Goal: Navigation & Orientation: Find specific page/section

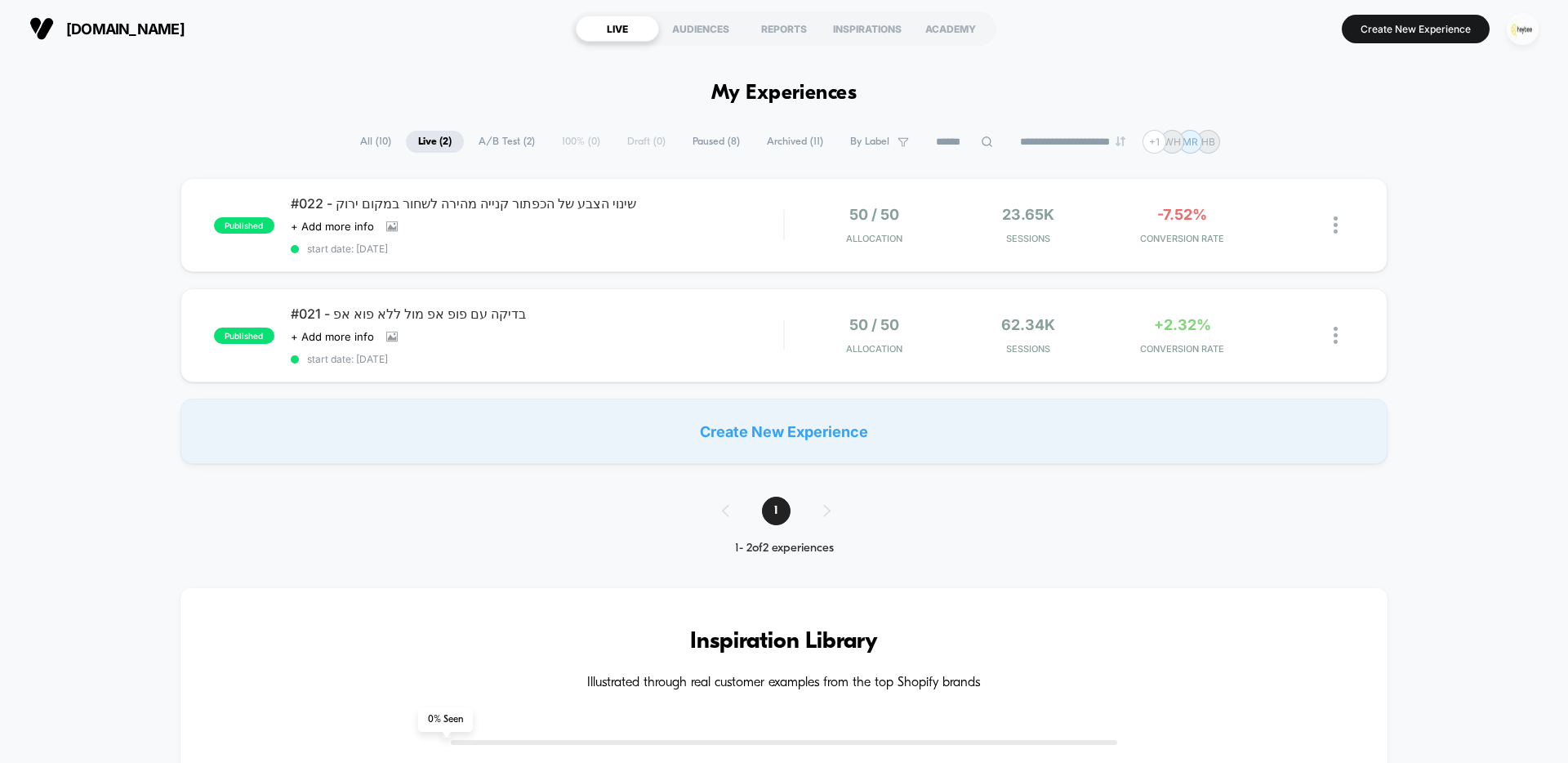
click at [1516, 32] on img "button" at bounding box center [1522, 28] width 32 height 32
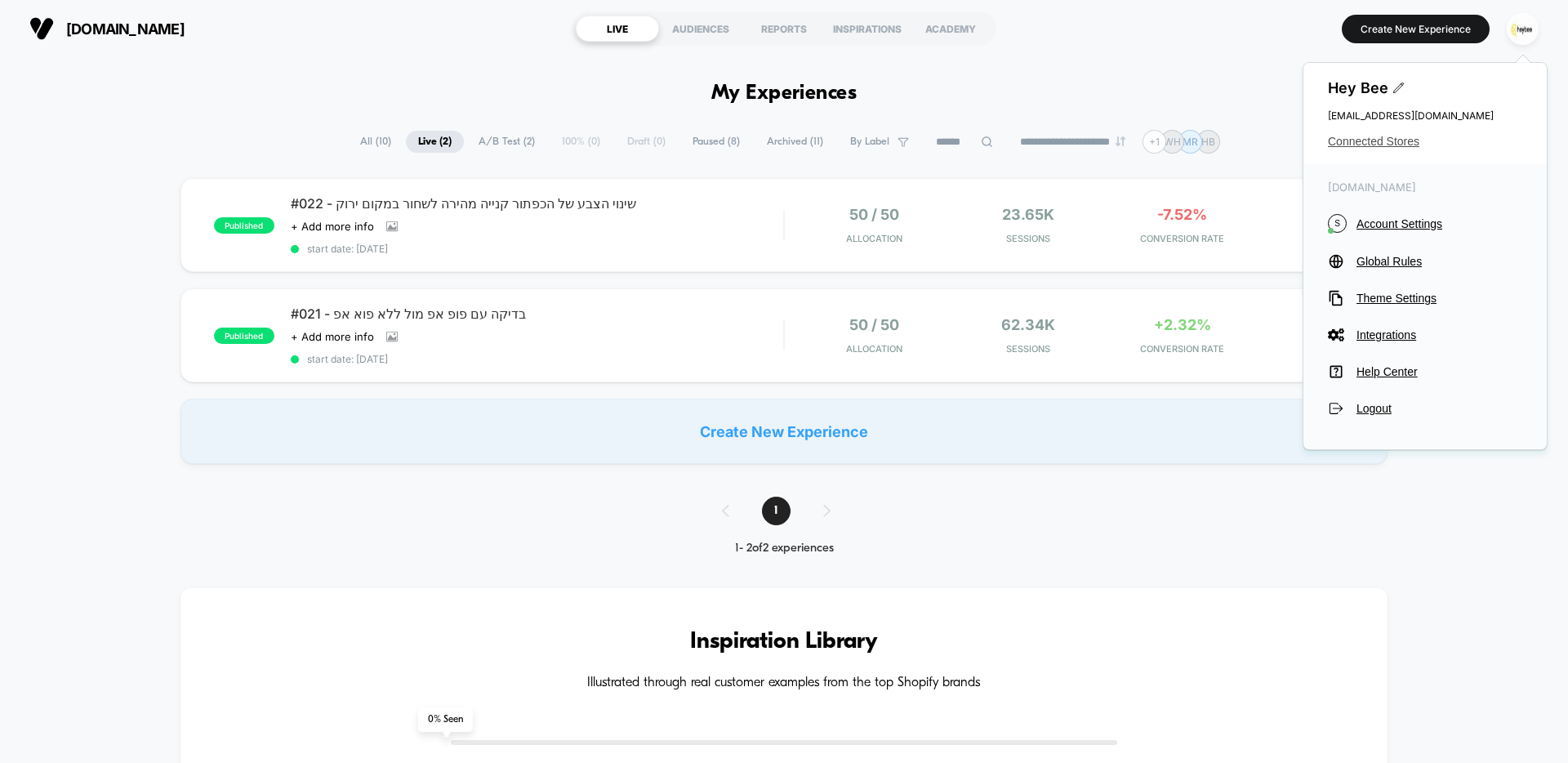
click at [1393, 142] on span "Connected Stores" at bounding box center [1425, 141] width 194 height 13
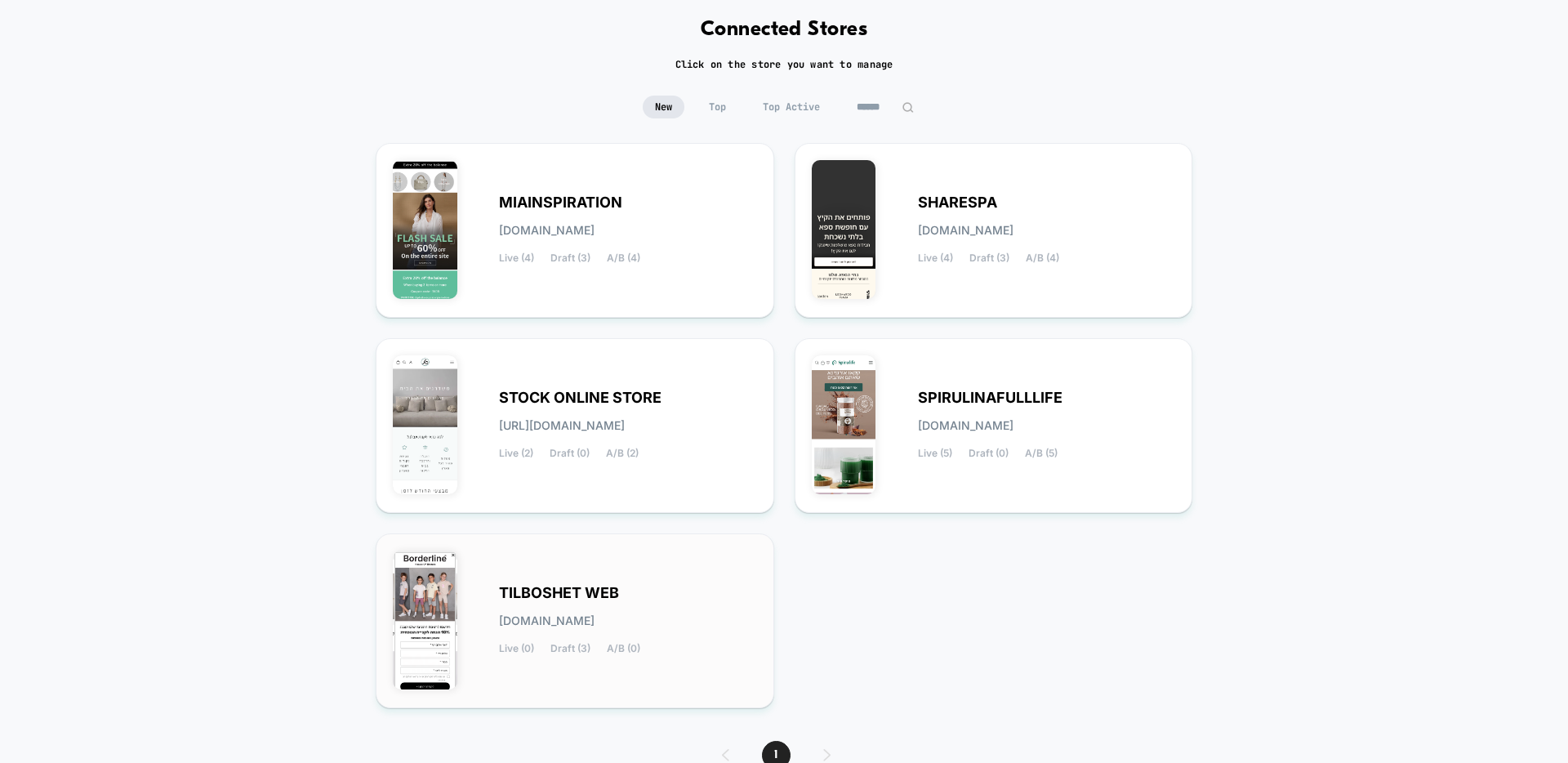
scroll to position [155, 0]
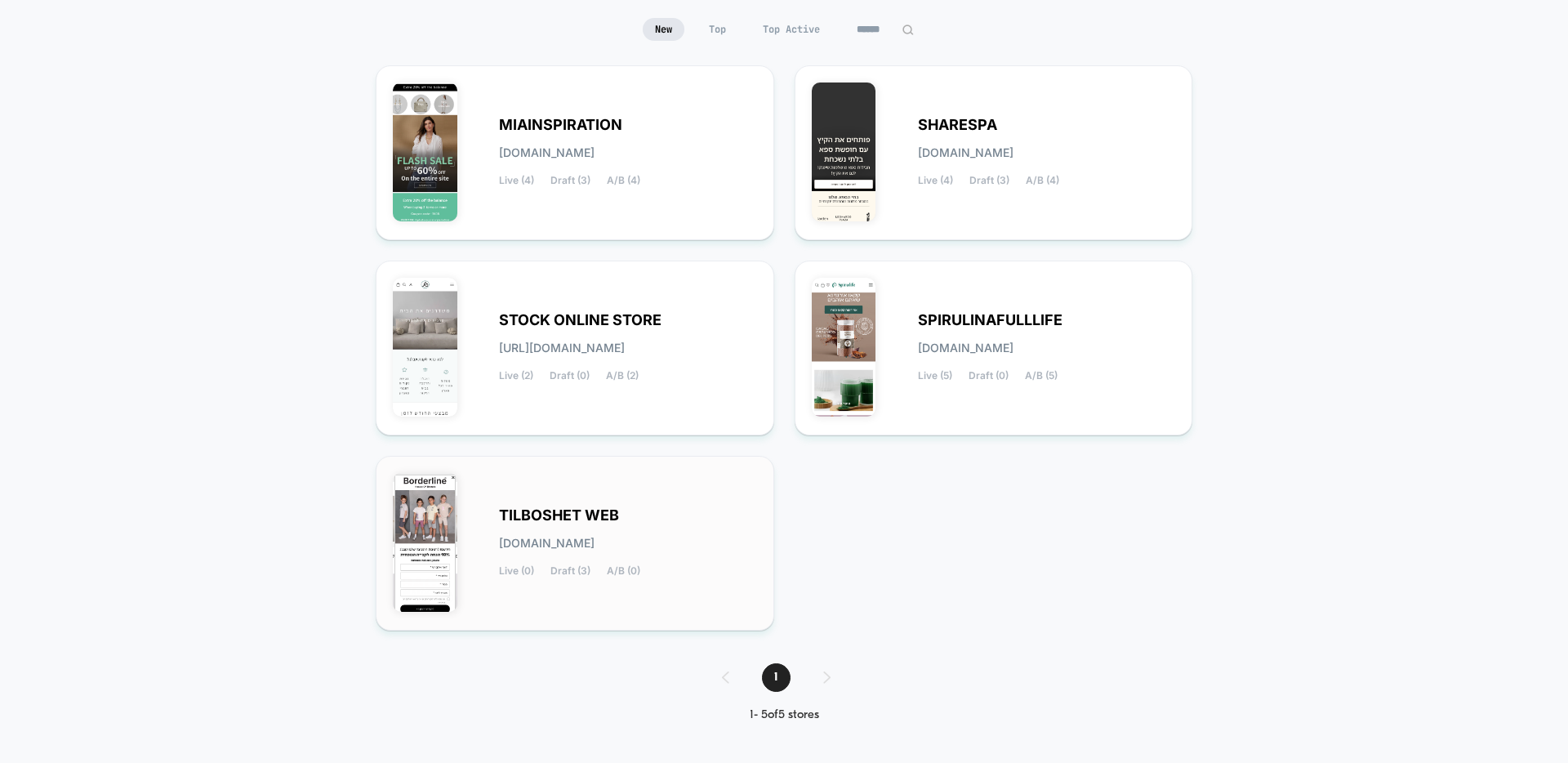
click at [639, 516] on div "TILBOSHET WEB [DOMAIN_NAME] Live (0) Draft (3) A/B (0)" at bounding box center [627, 543] width 258 height 67
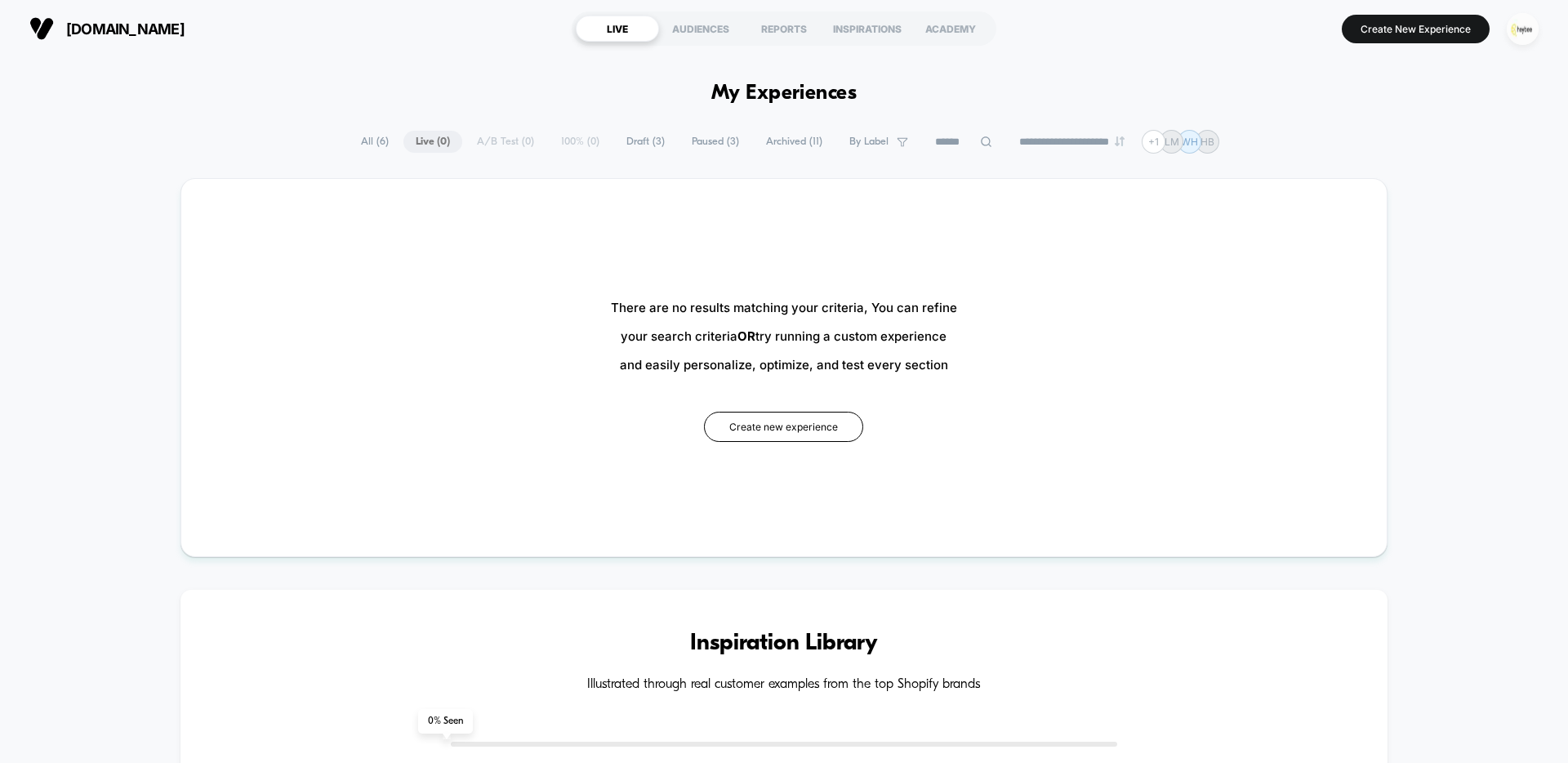
click at [1532, 29] on img "button" at bounding box center [1522, 28] width 32 height 32
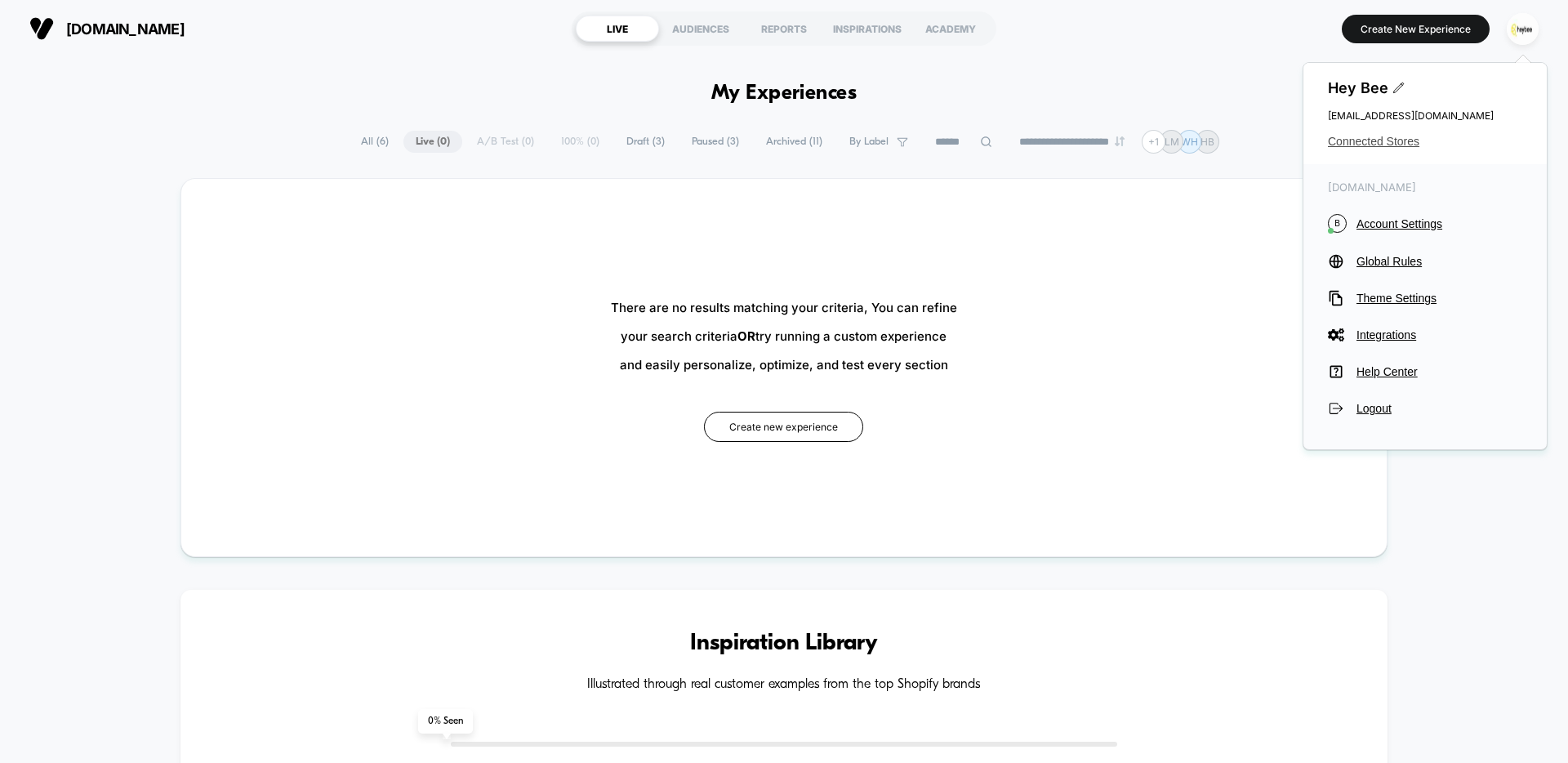
click at [1398, 140] on span "Connected Stores" at bounding box center [1425, 141] width 194 height 13
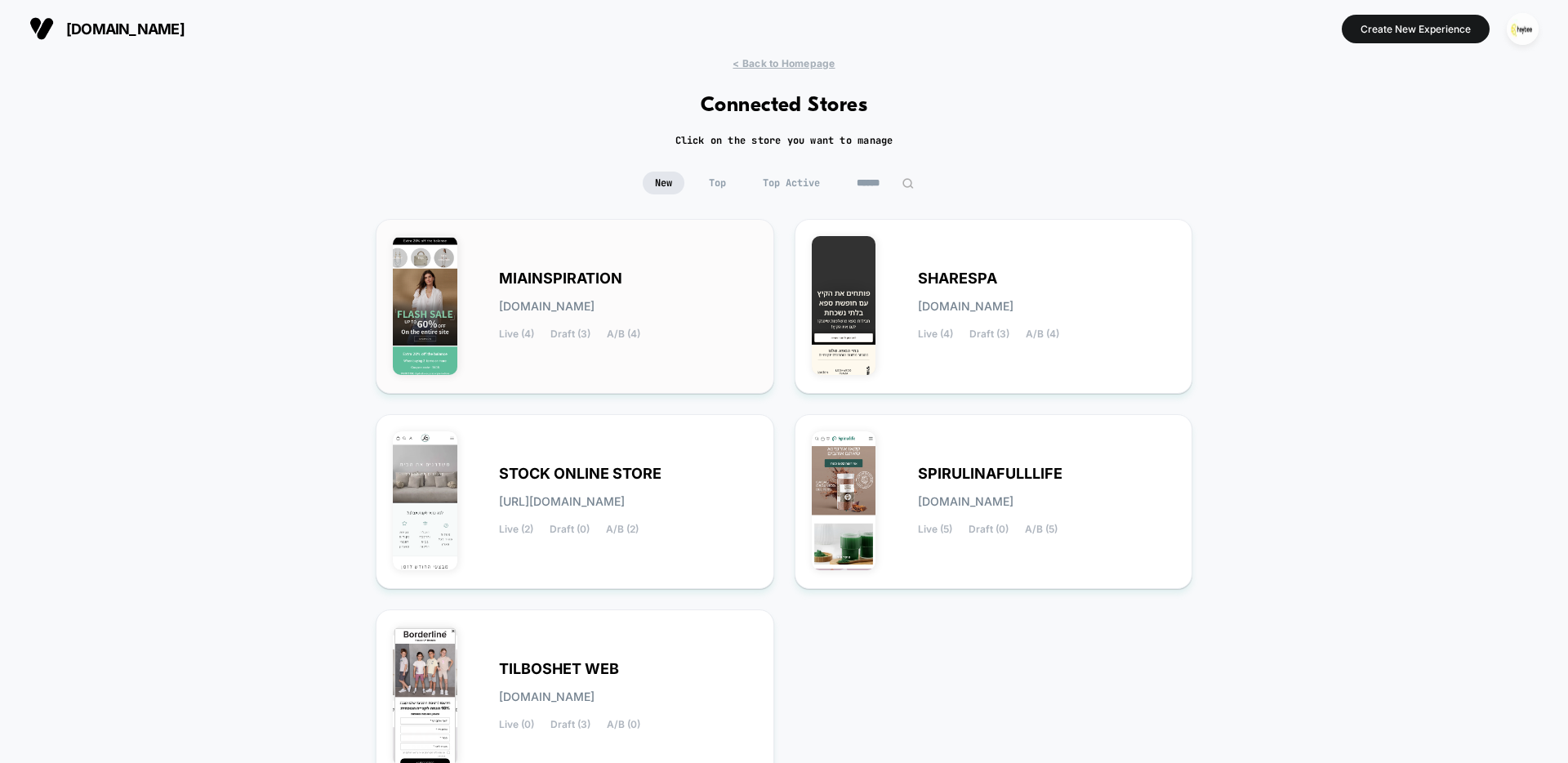
click at [635, 317] on div "MIAINSPIRATION [DOMAIN_NAME] Live (4) Draft (3) A/B (4)" at bounding box center [627, 306] width 258 height 67
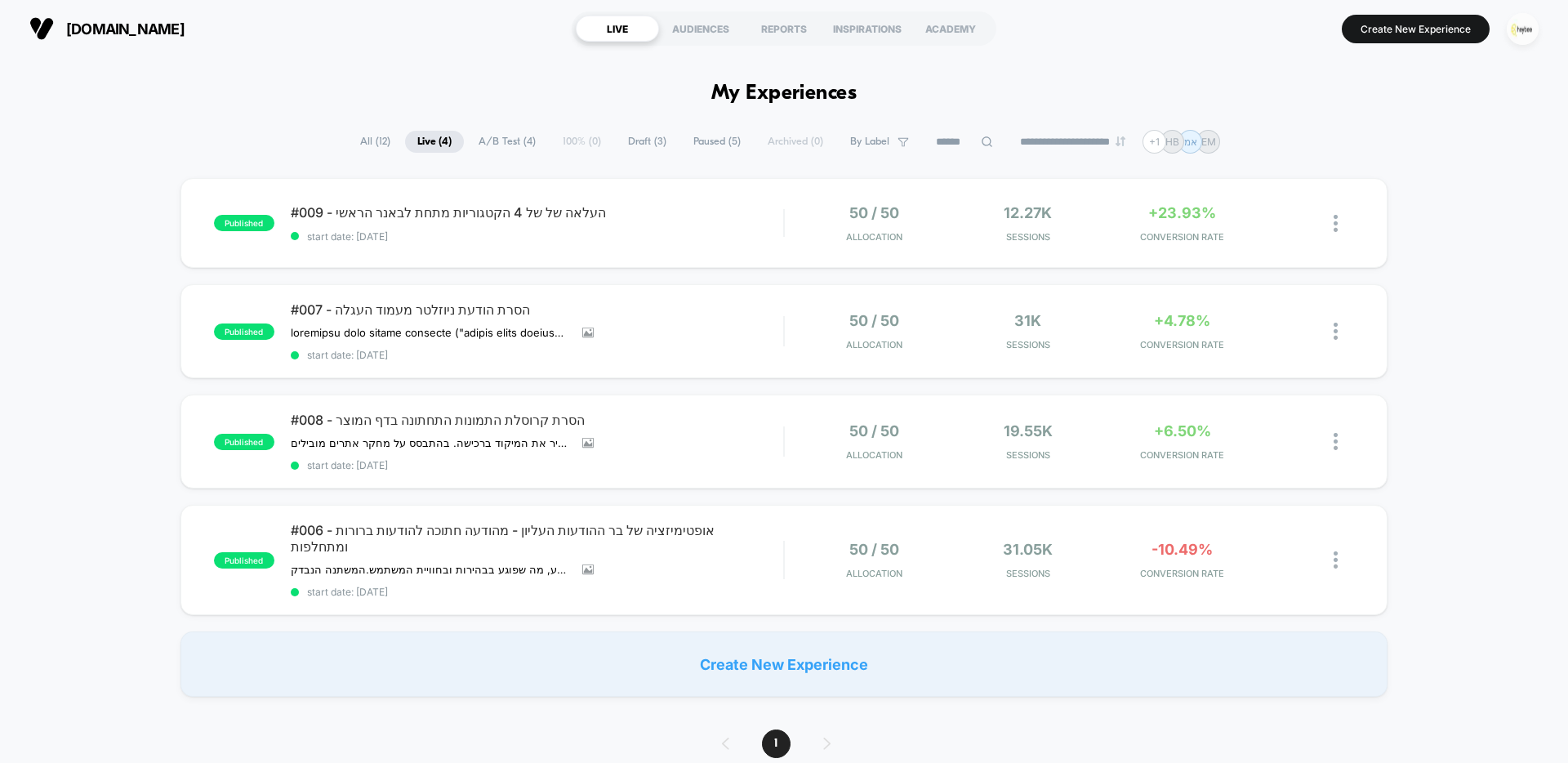
click at [1526, 38] on img "button" at bounding box center [1522, 28] width 32 height 32
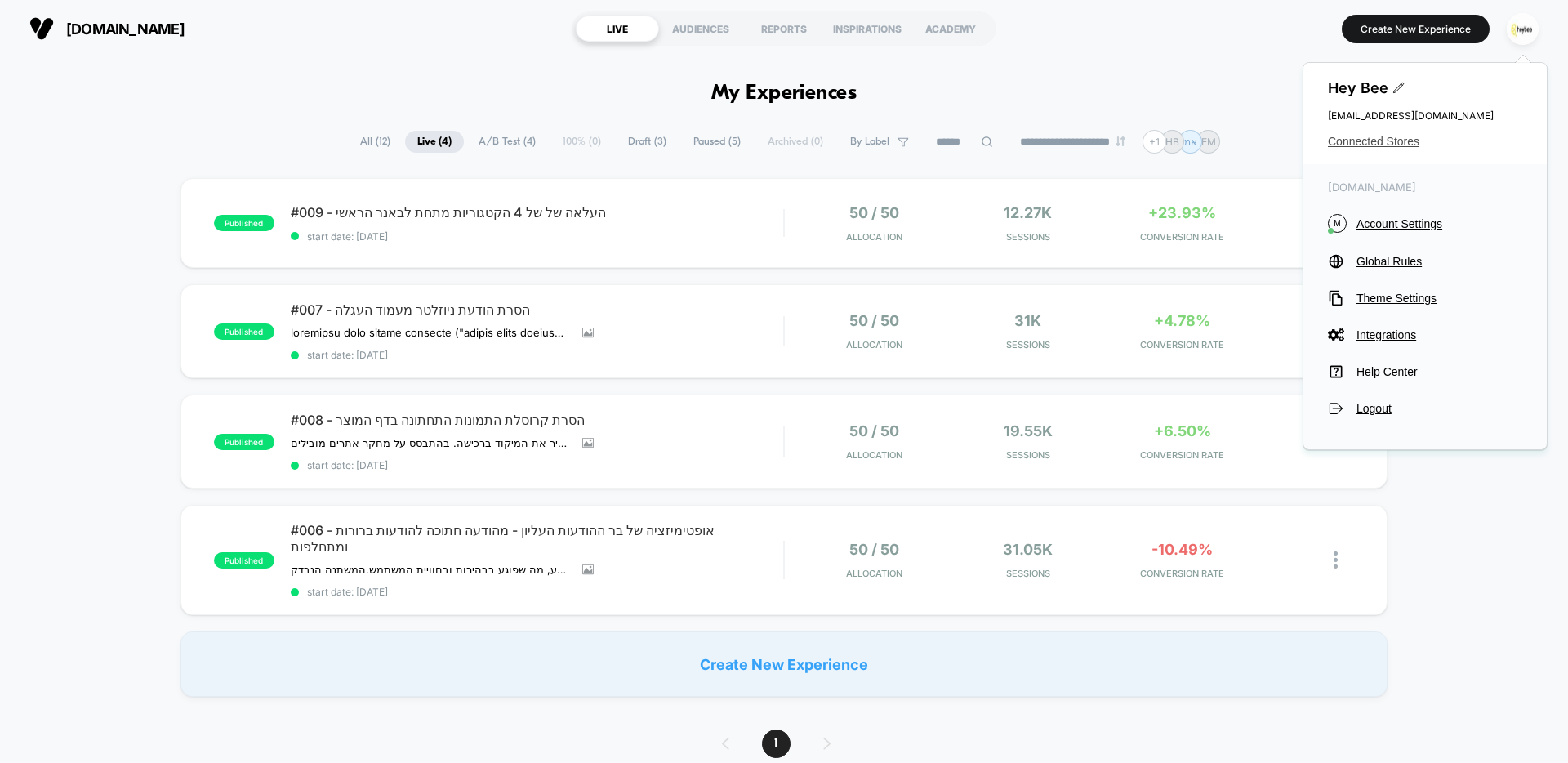
click at [1385, 146] on span "Connected Stores" at bounding box center [1425, 141] width 194 height 13
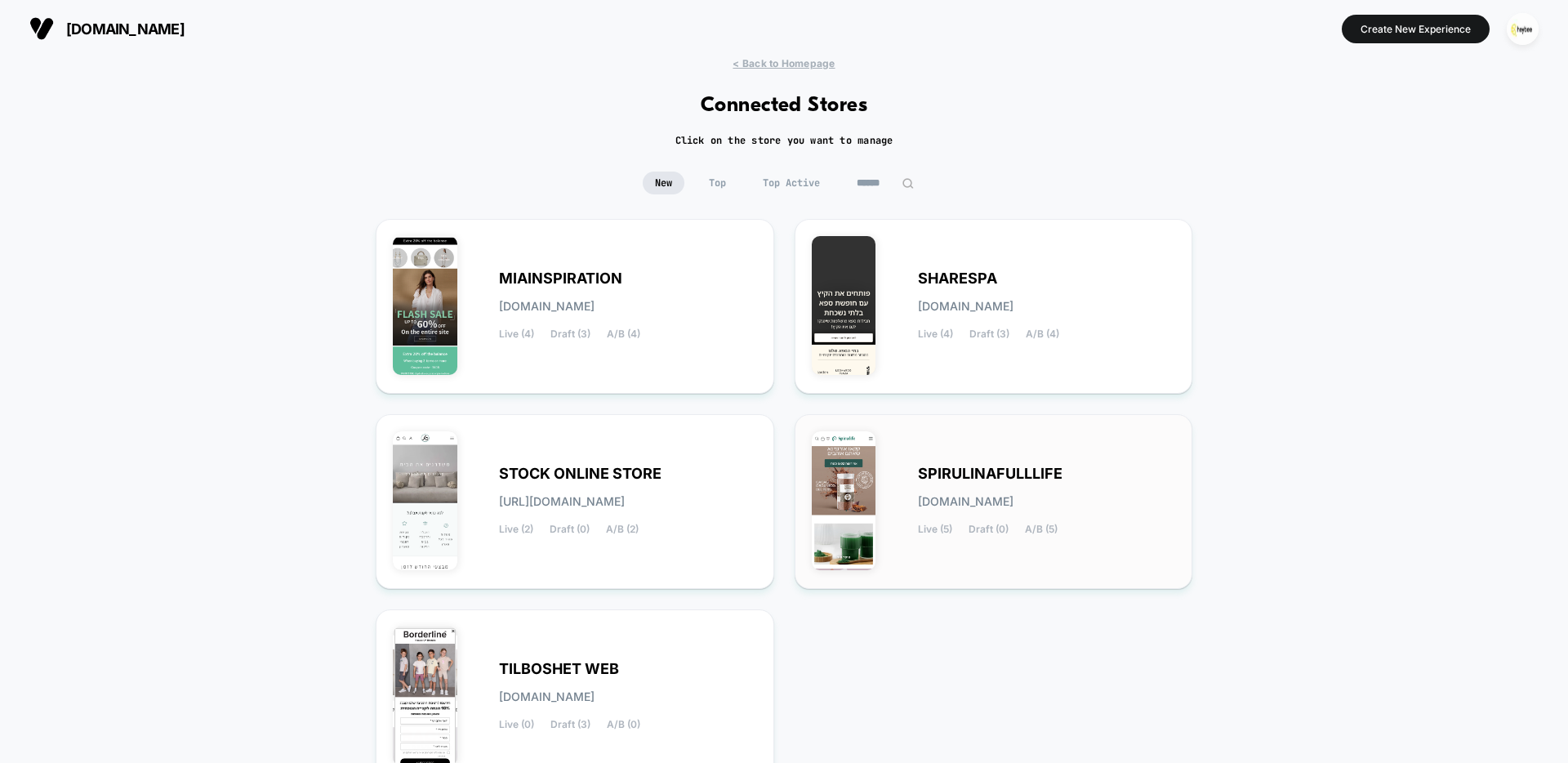
click at [977, 477] on span "SPIRULINAFULLLIFE" at bounding box center [990, 473] width 145 height 11
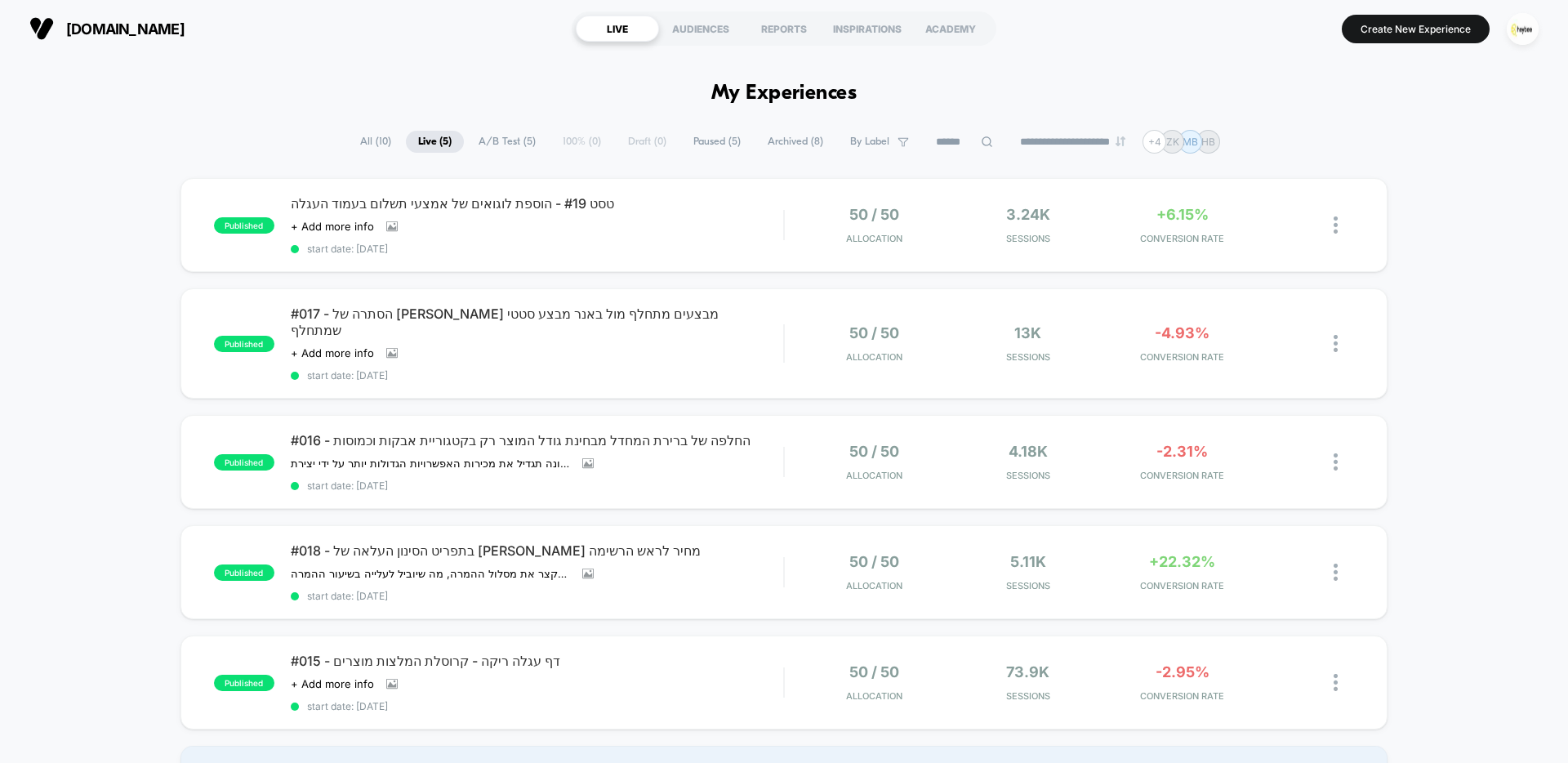
click at [1466, 188] on div "published טסט #19 - הוספת לוגואים של אמצעי תשלום בעמוד העגלה Click to view imag…" at bounding box center [784, 494] width 1568 height 633
click at [1522, 36] on img "button" at bounding box center [1522, 28] width 32 height 32
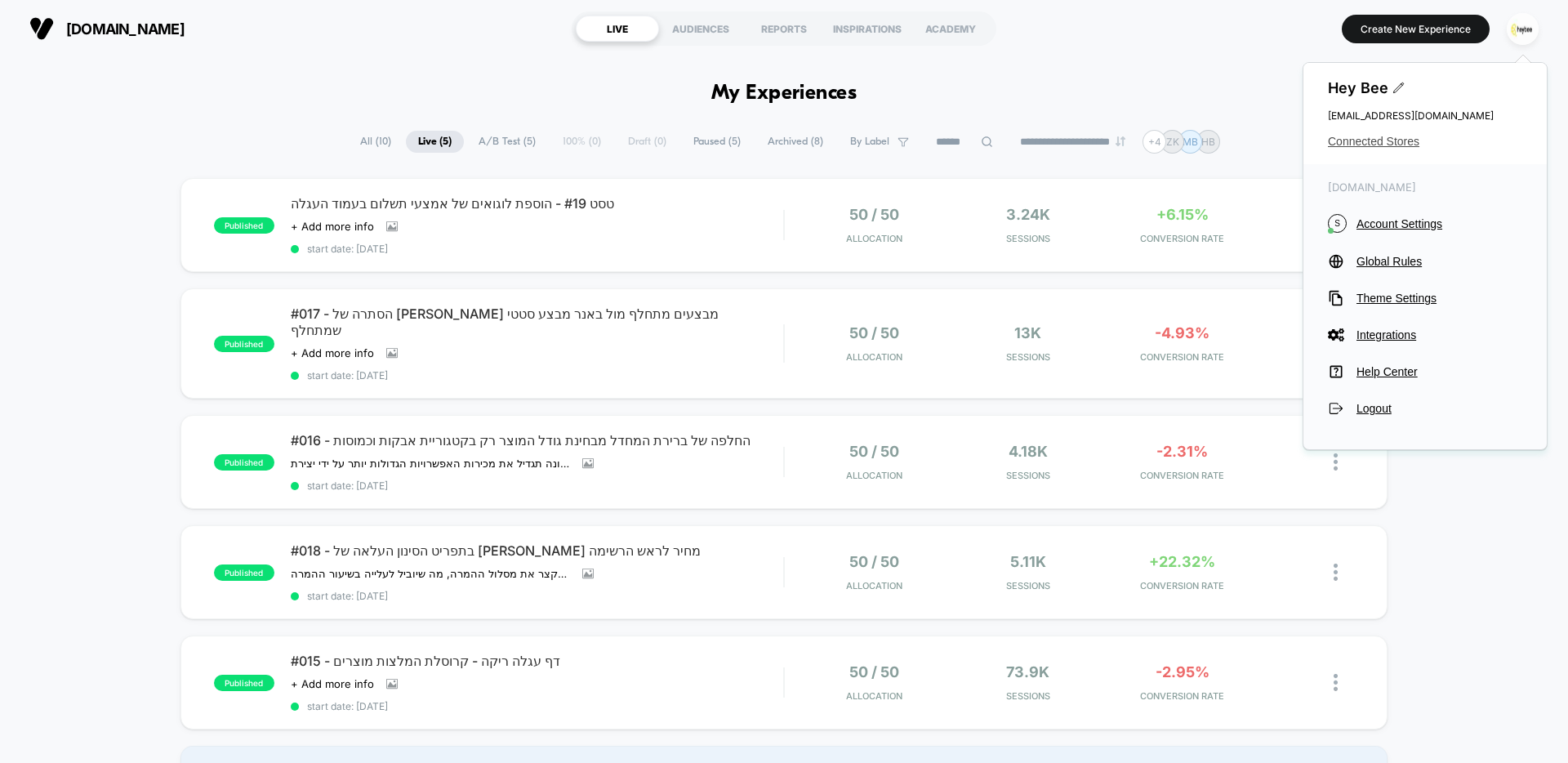
click at [1384, 143] on span "Connected Stores" at bounding box center [1425, 141] width 194 height 13
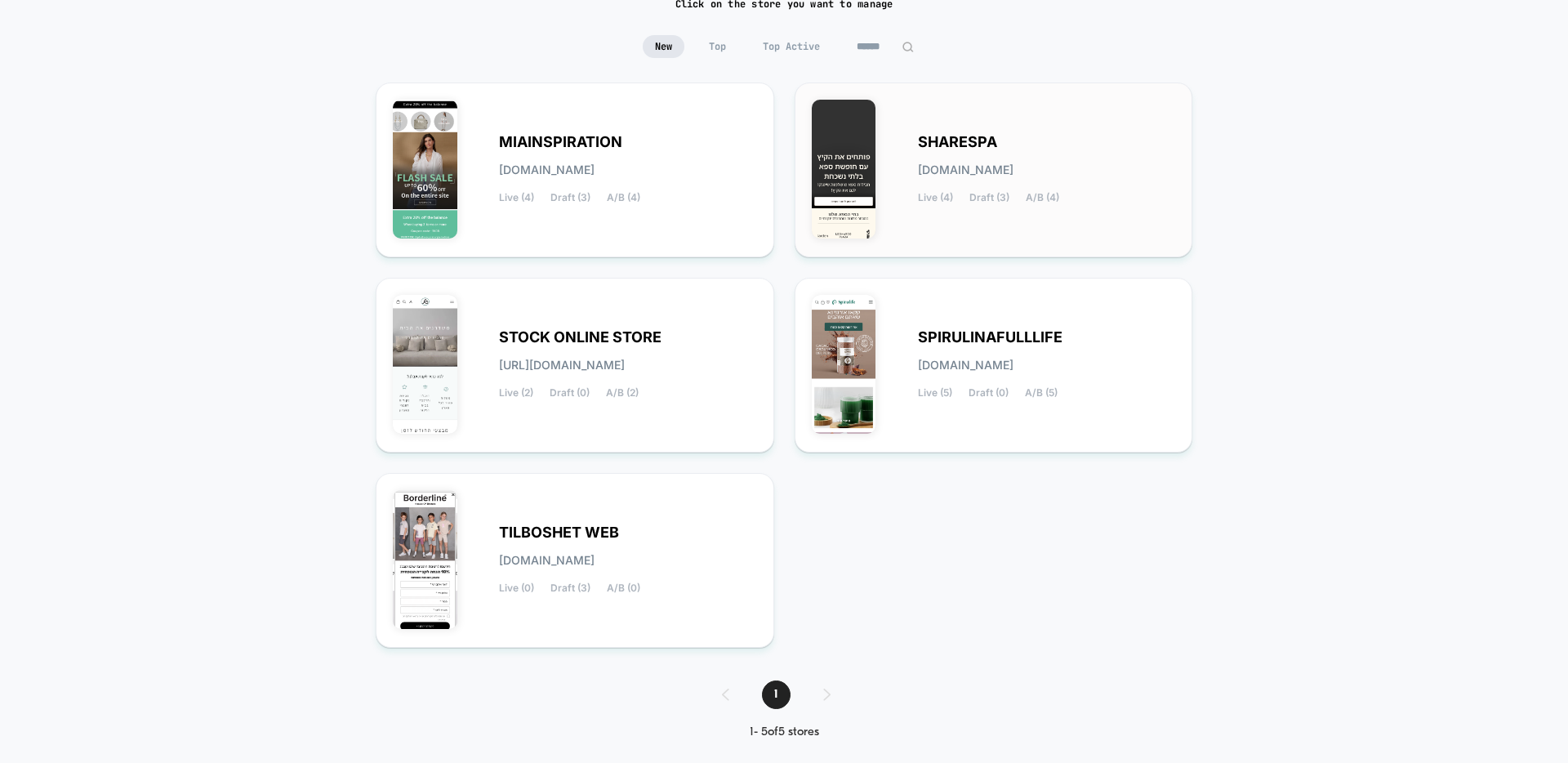
scroll to position [139, 0]
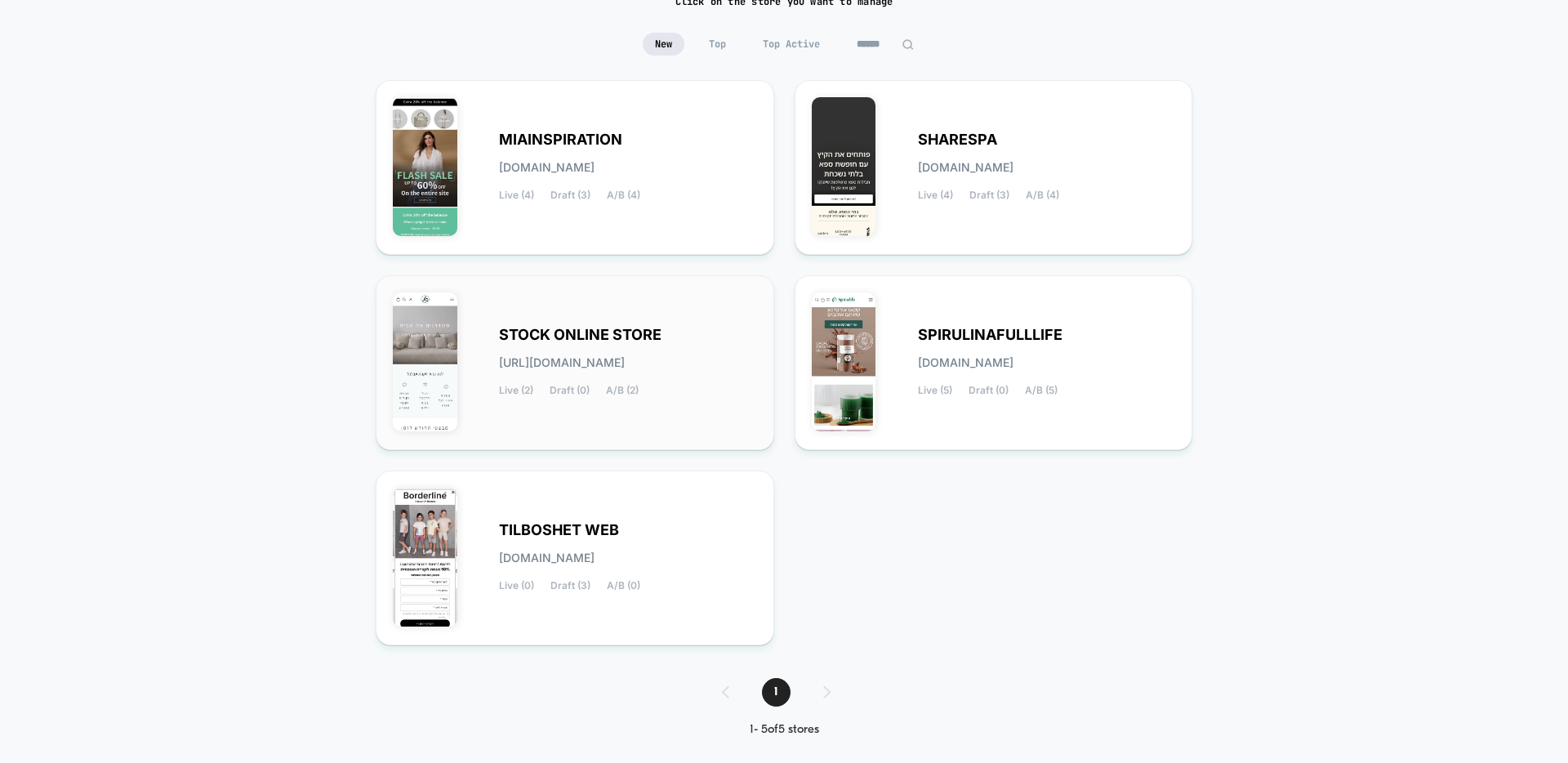
click at [574, 361] on span "[URL][DOMAIN_NAME]" at bounding box center [562, 362] width 126 height 11
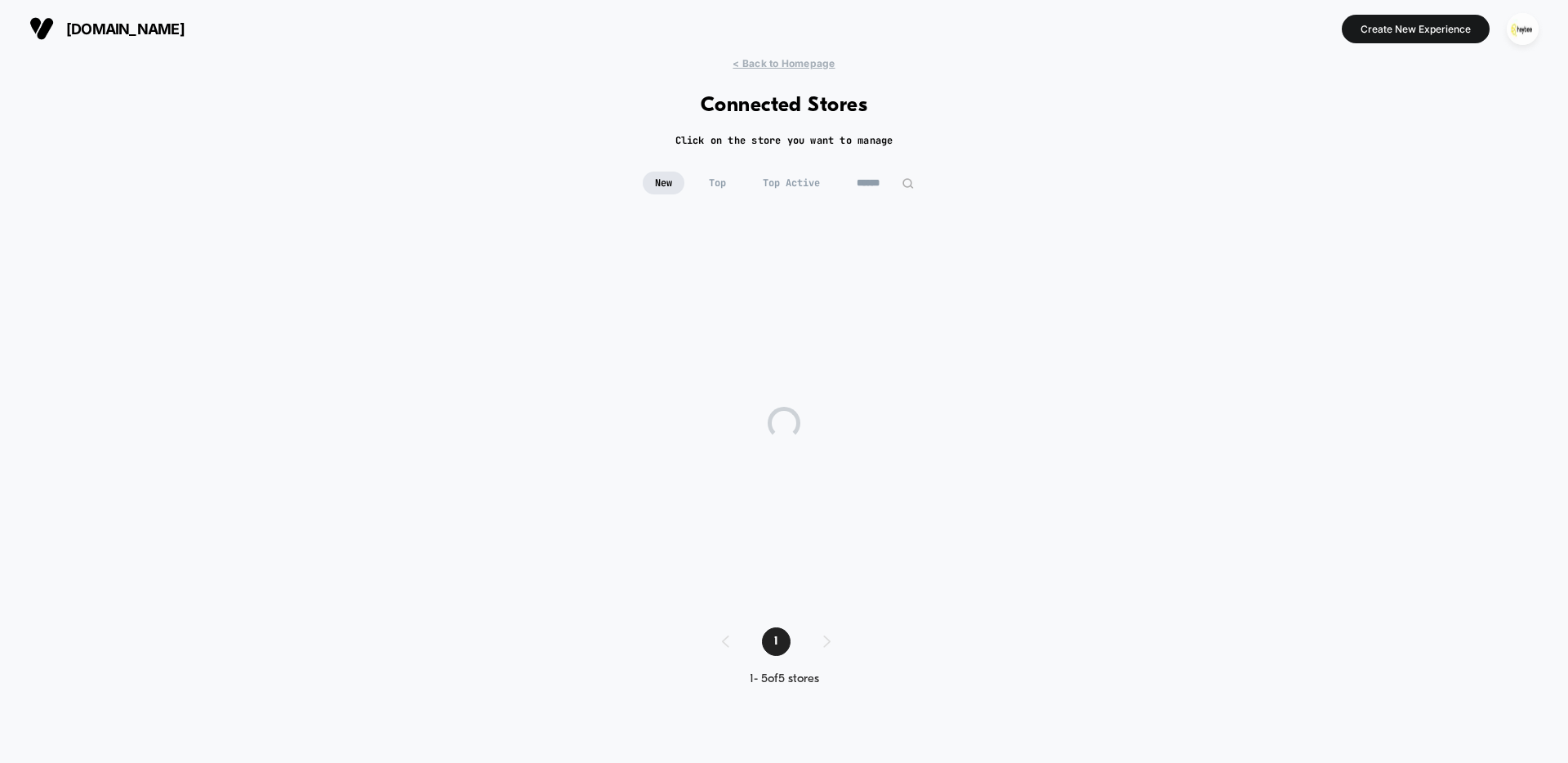
scroll to position [0, 0]
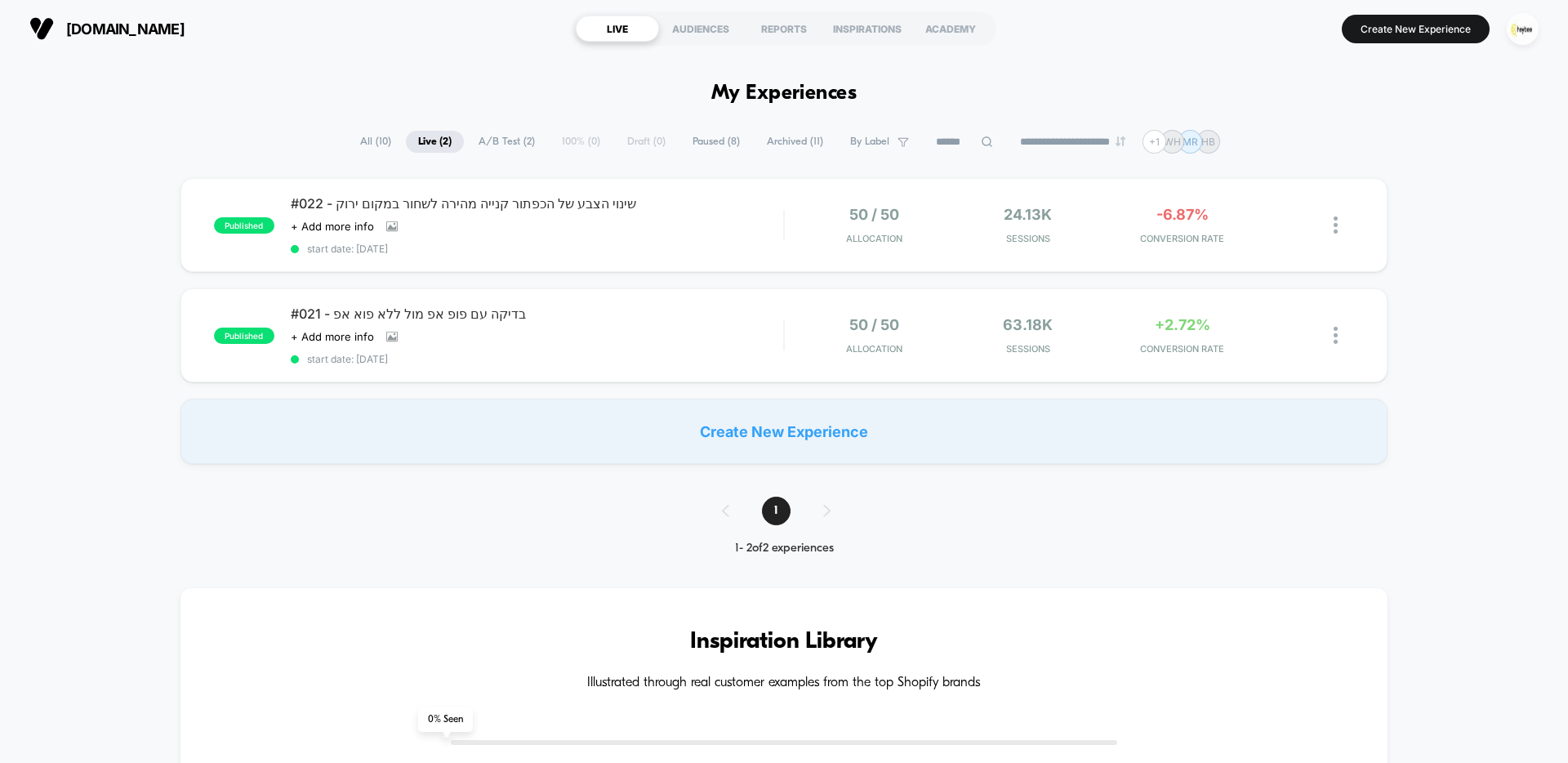
click at [362, 147] on span "All ( 10 )" at bounding box center [375, 142] width 55 height 22
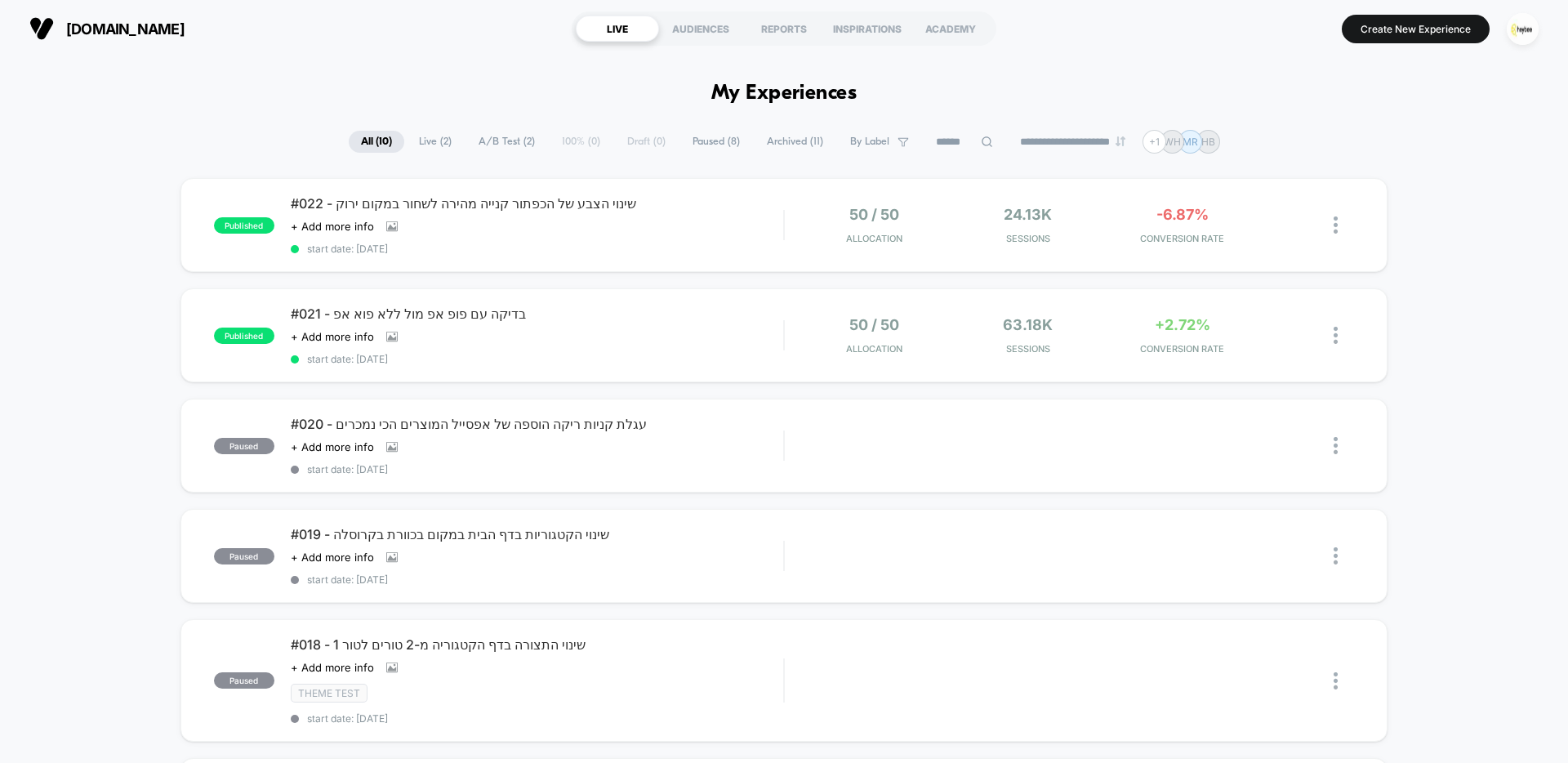
click at [772, 141] on span "Archived ( 11 )" at bounding box center [794, 142] width 81 height 22
